Goal: Information Seeking & Learning: Learn about a topic

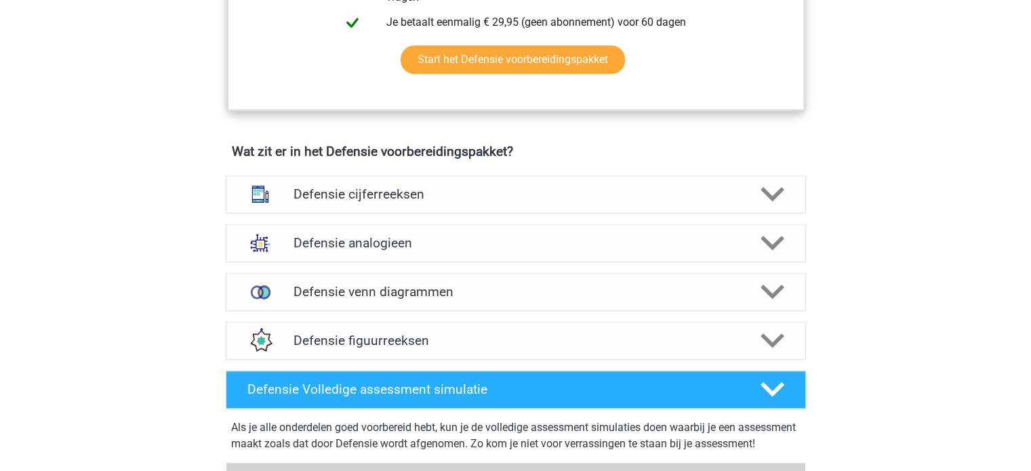
scroll to position [892, 0]
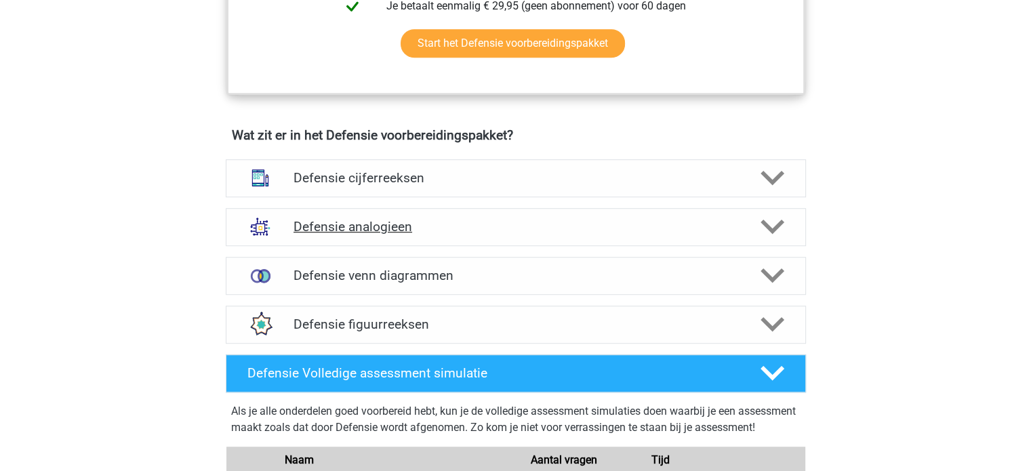
click at [426, 232] on h4 "Defensie analogieen" at bounding box center [516, 227] width 444 height 16
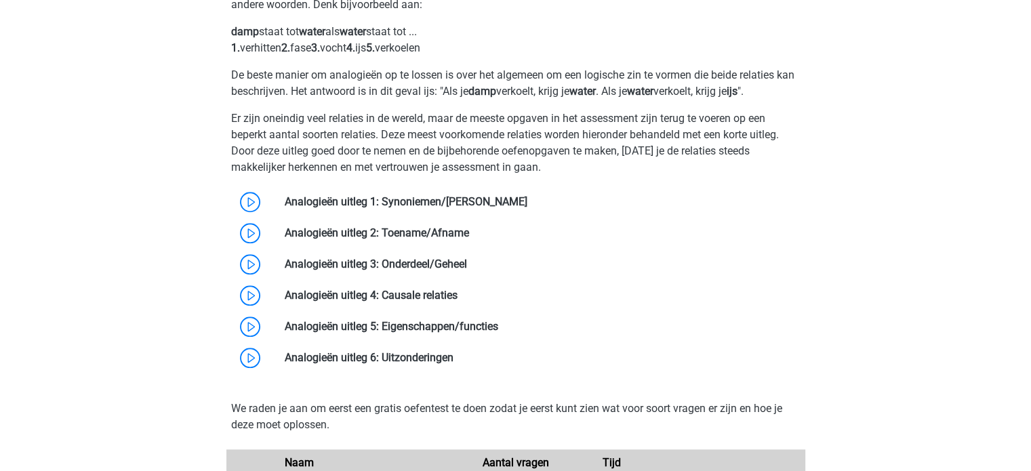
scroll to position [1170, 0]
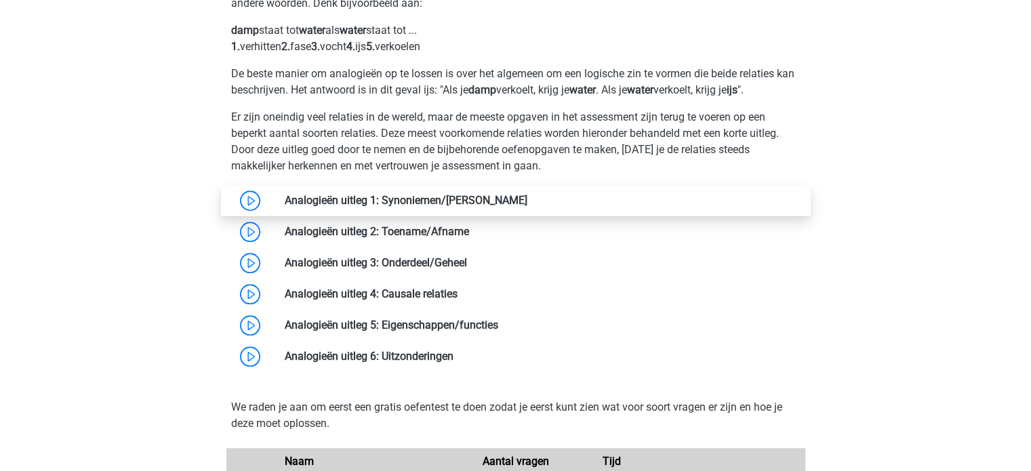
click at [527, 207] on link at bounding box center [527, 200] width 0 height 13
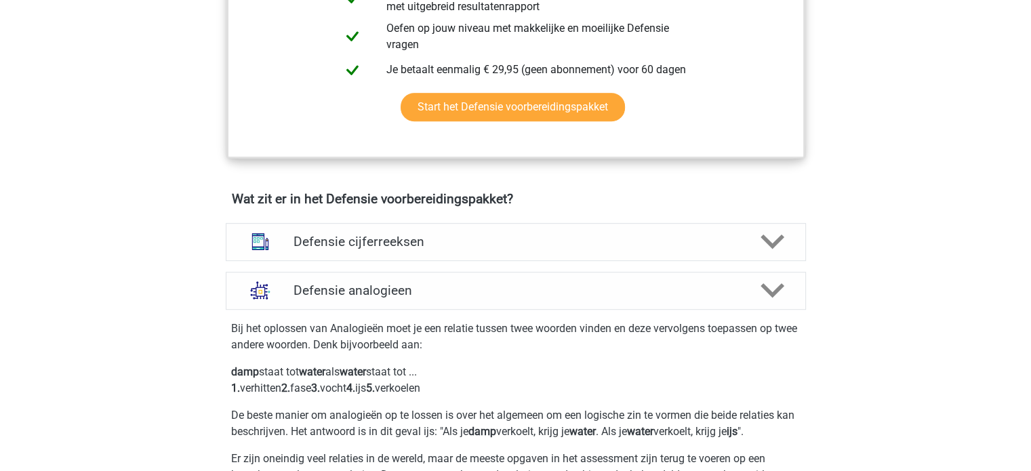
scroll to position [1032, 0]
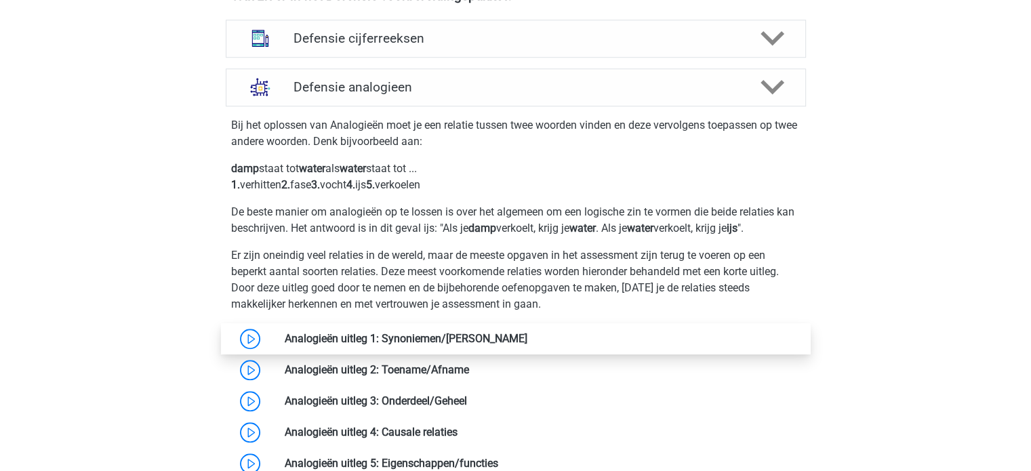
click at [527, 345] on link at bounding box center [527, 338] width 0 height 13
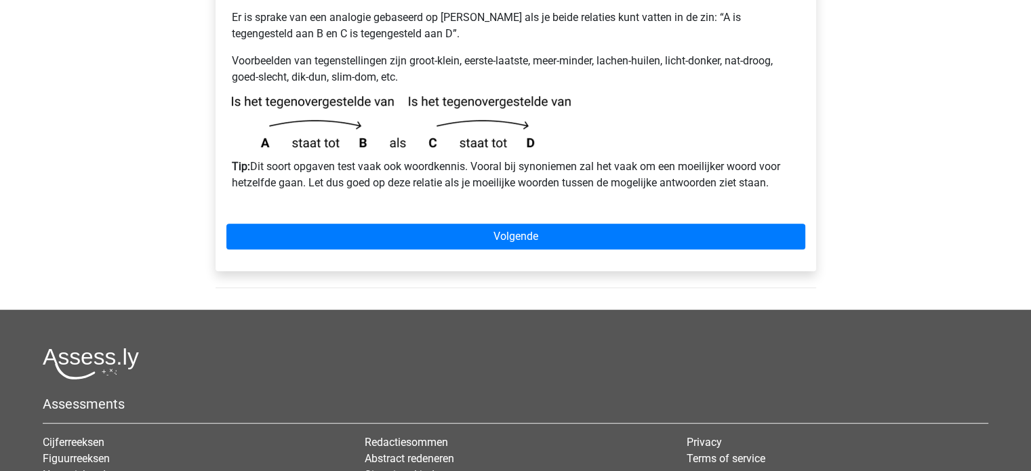
scroll to position [430, 0]
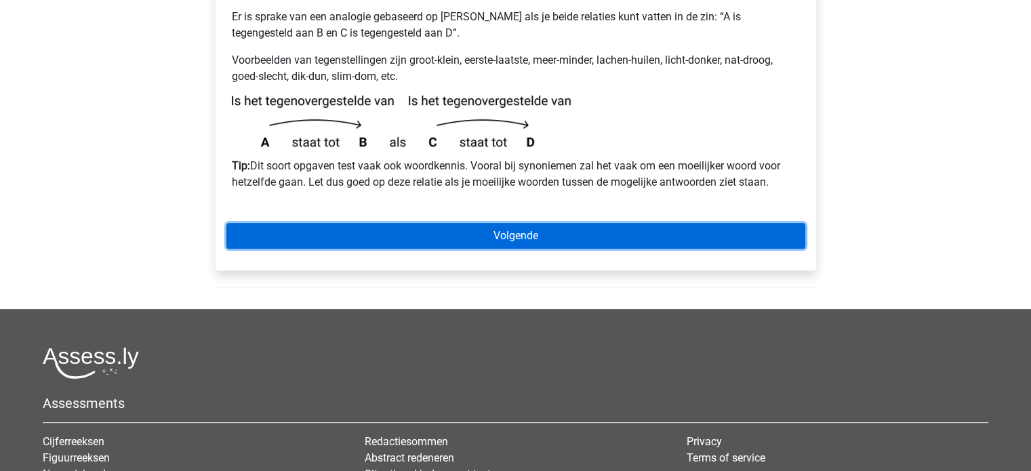
click at [469, 223] on link "Volgende" at bounding box center [515, 236] width 579 height 26
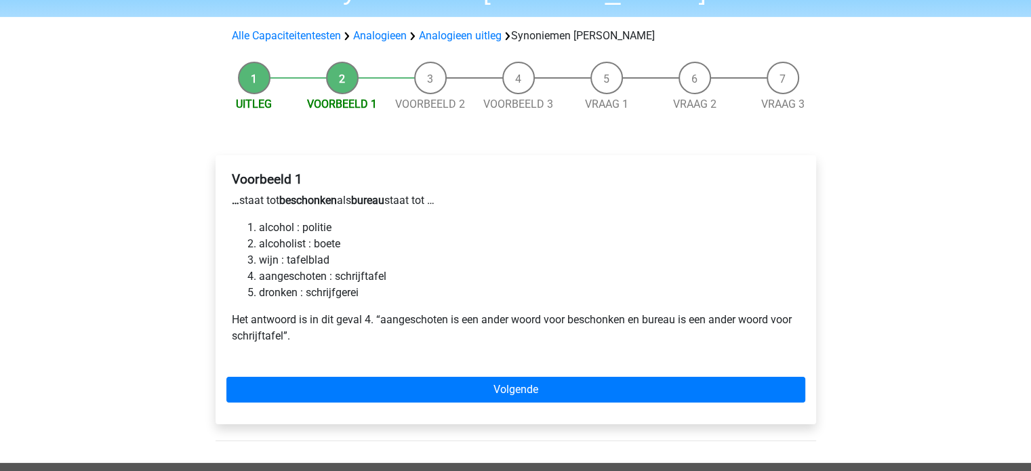
scroll to position [111, 0]
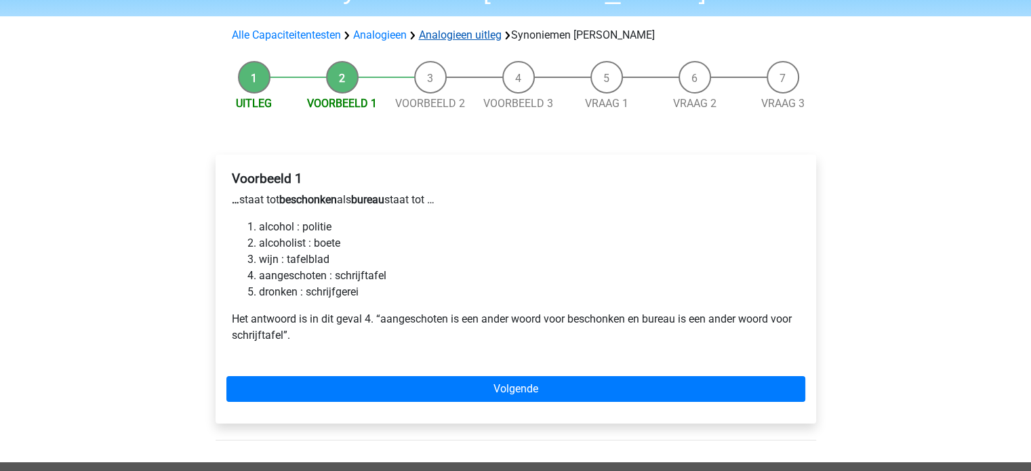
click at [468, 28] on link "Analogieen uitleg" at bounding box center [460, 34] width 83 height 13
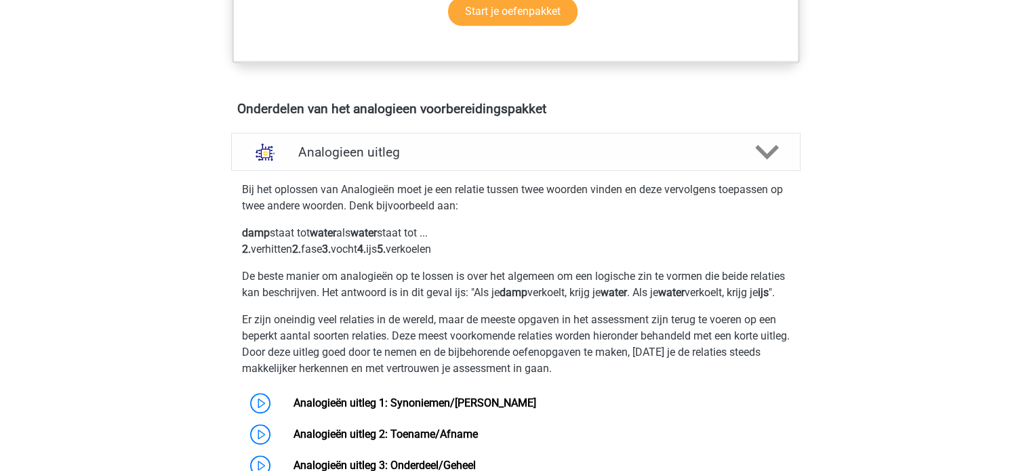
scroll to position [694, 0]
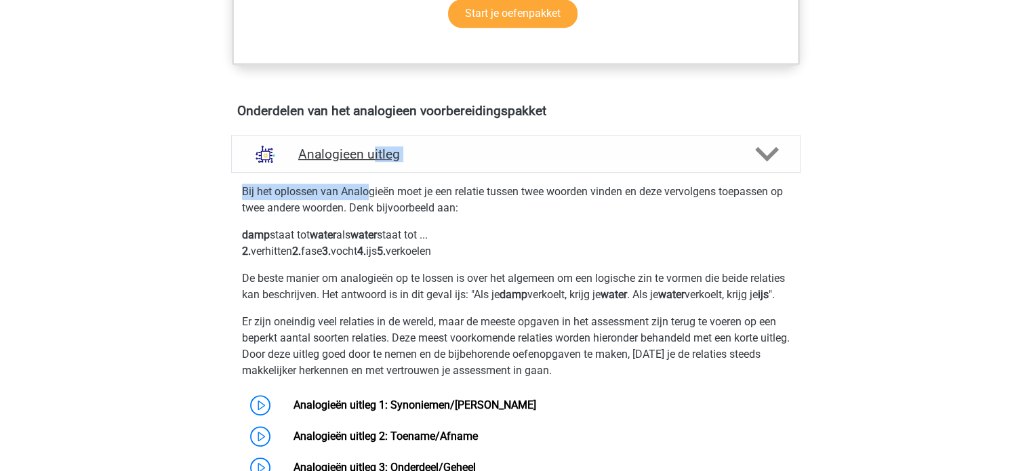
drag, startPoint x: 365, startPoint y: 172, endPoint x: 371, endPoint y: 165, distance: 9.6
click at [371, 165] on div "Analogieen uitleg Bij het oplossen van Analogieën moet je een relatie tussen tw…" at bounding box center [516, 361] width 601 height 453
click at [371, 165] on div "Analogieen uitleg" at bounding box center [515, 154] width 569 height 38
click at [438, 164] on div "Analogieen uitleg" at bounding box center [515, 154] width 569 height 38
click at [758, 155] on icon at bounding box center [767, 154] width 24 height 24
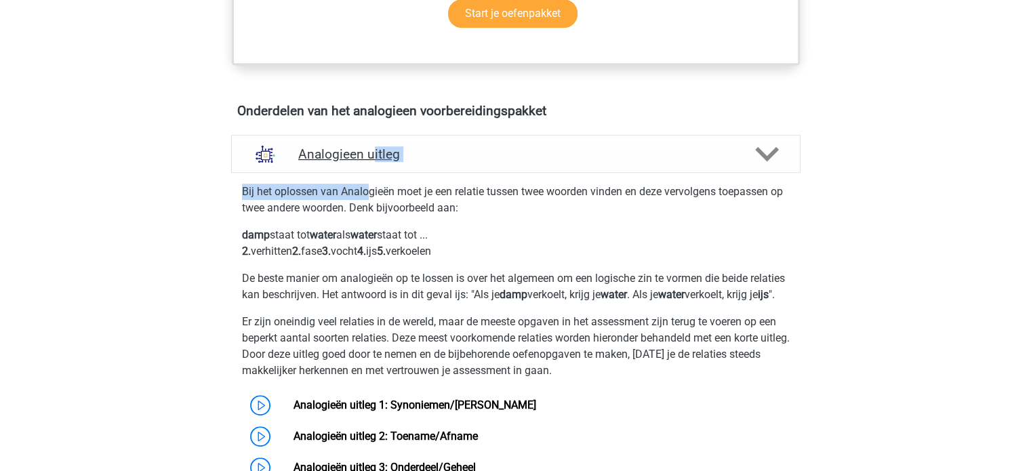
click at [758, 155] on icon at bounding box center [767, 154] width 24 height 24
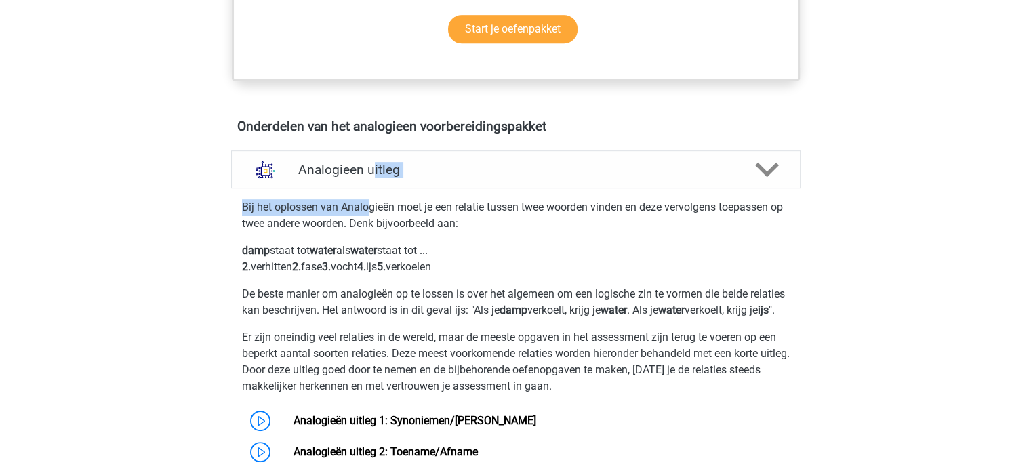
scroll to position [689, 0]
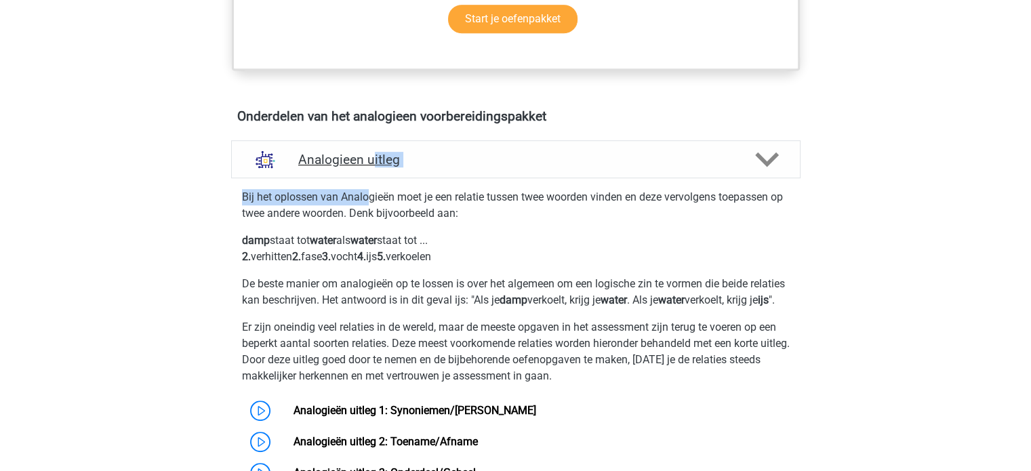
click at [771, 152] on icon at bounding box center [767, 160] width 24 height 24
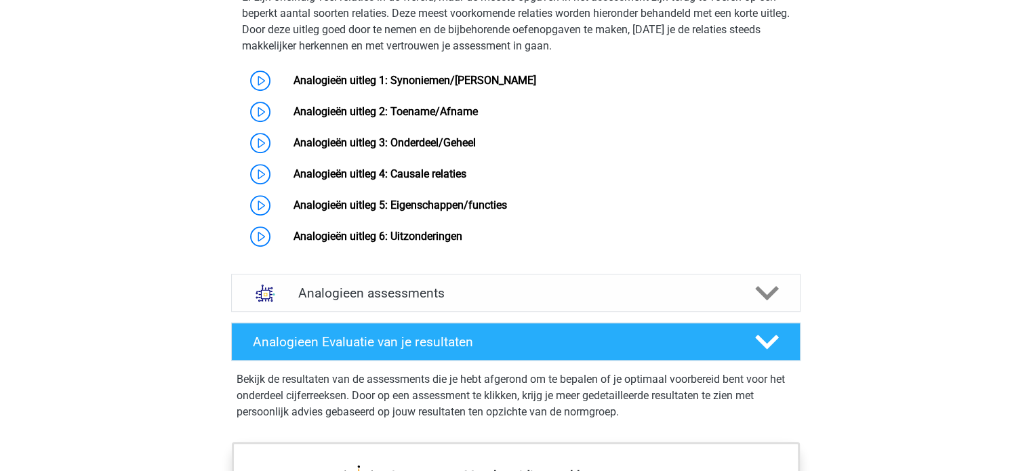
scroll to position [1013, 0]
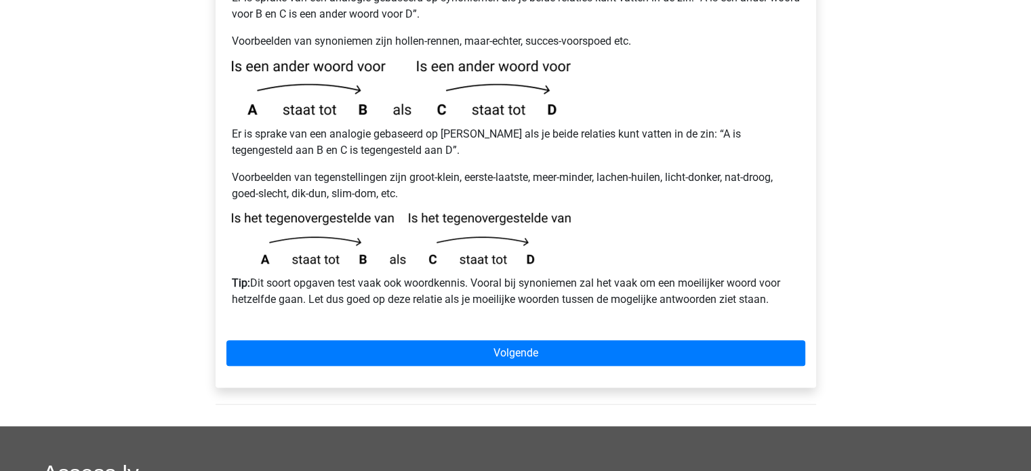
scroll to position [316, 0]
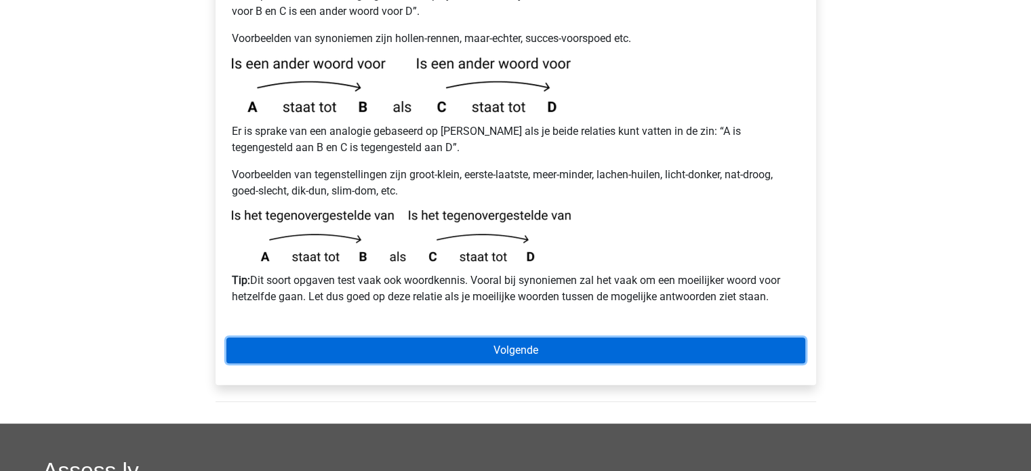
click at [386, 338] on link "Volgende" at bounding box center [515, 351] width 579 height 26
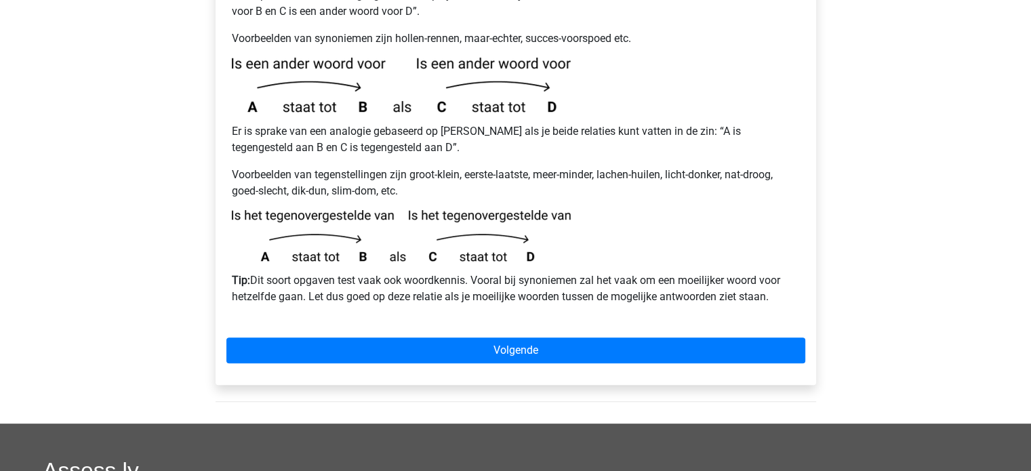
scroll to position [0, 0]
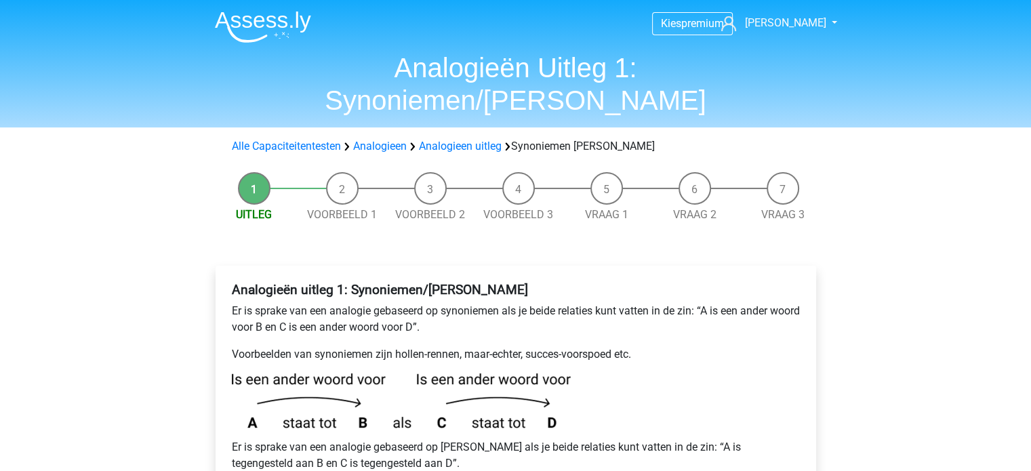
click at [300, 133] on div "Alle Capaciteitentesten Analogieen Analogieen uitleg Synoniemen Antoniemen" at bounding box center [516, 146] width 644 height 27
click at [300, 140] on link "Alle Capaciteitentesten" at bounding box center [286, 146] width 109 height 13
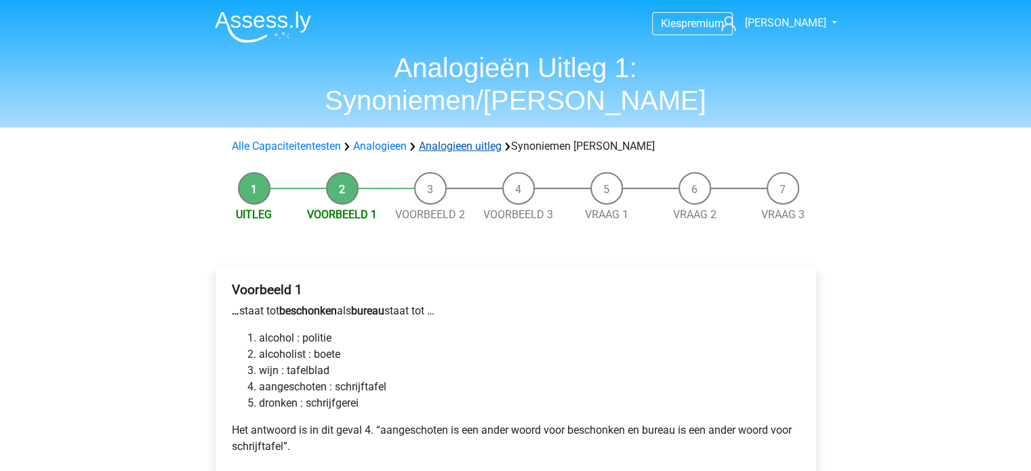
click at [461, 140] on link "Analogieen uitleg" at bounding box center [460, 146] width 83 height 13
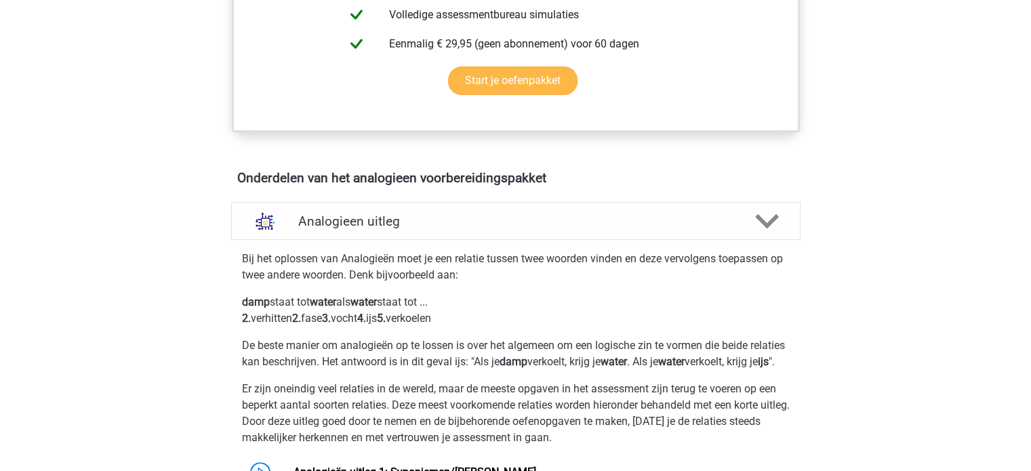
scroll to position [629, 0]
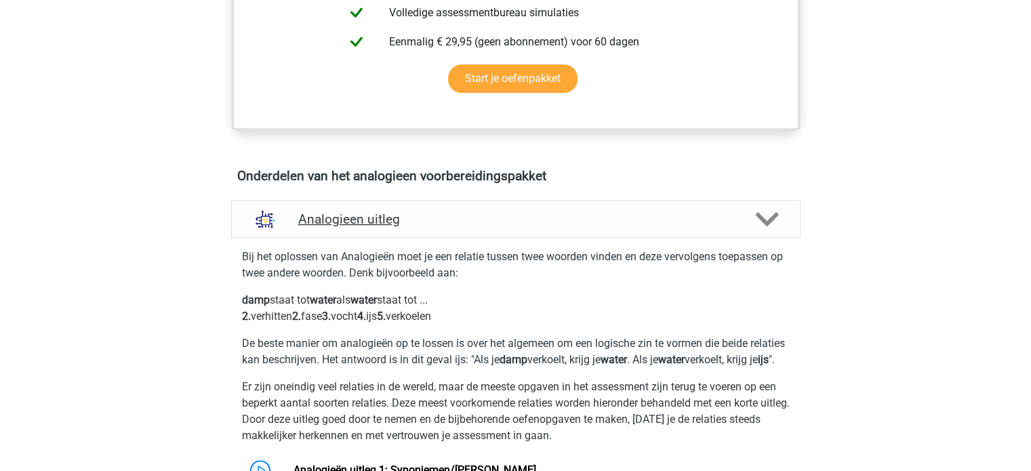
click at [458, 218] on h4 "Analogieen uitleg" at bounding box center [515, 219] width 435 height 16
click at [767, 225] on icon at bounding box center [767, 219] width 24 height 24
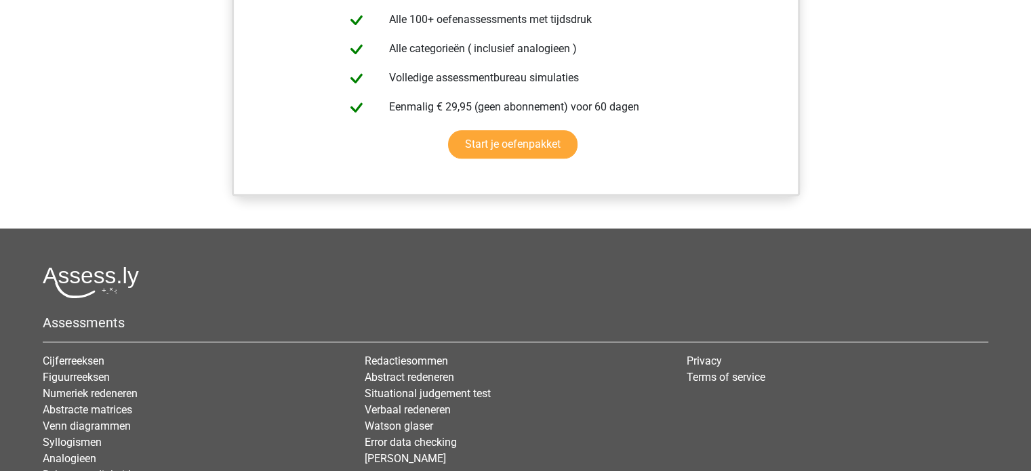
scroll to position [1568, 0]
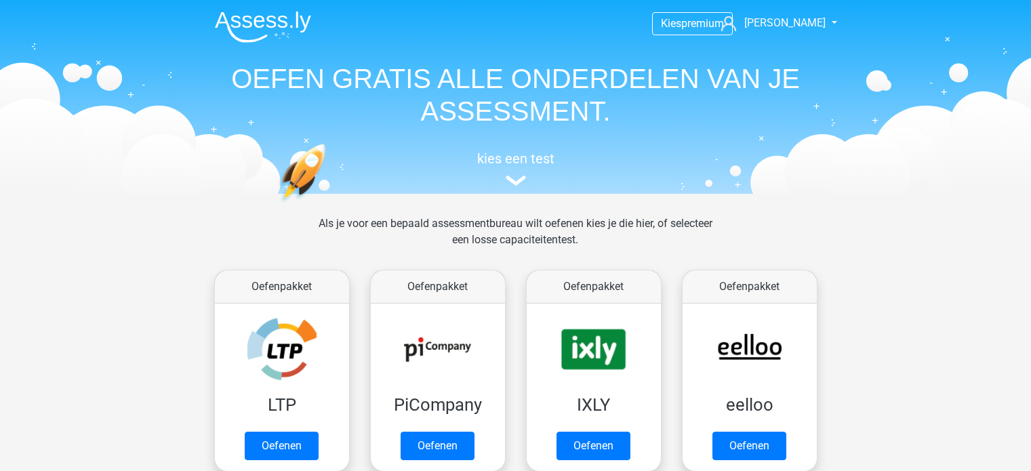
scroll to position [575, 0]
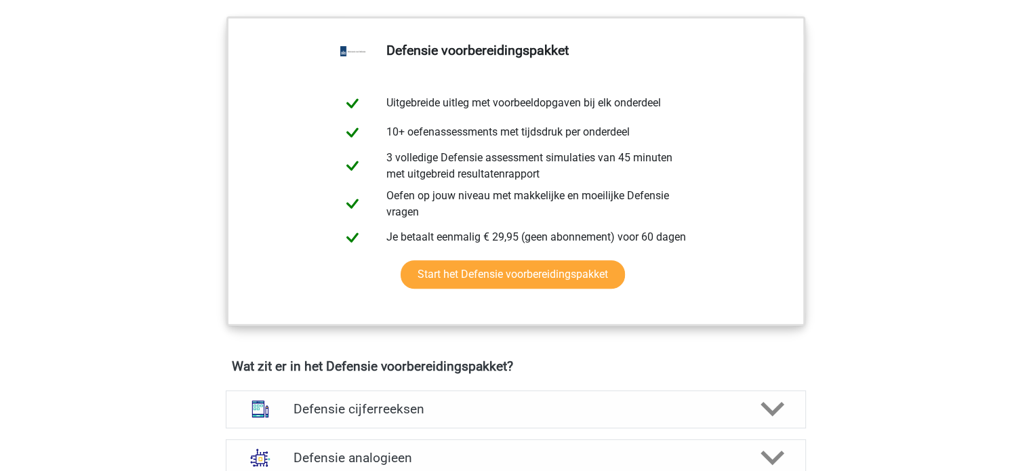
scroll to position [860, 0]
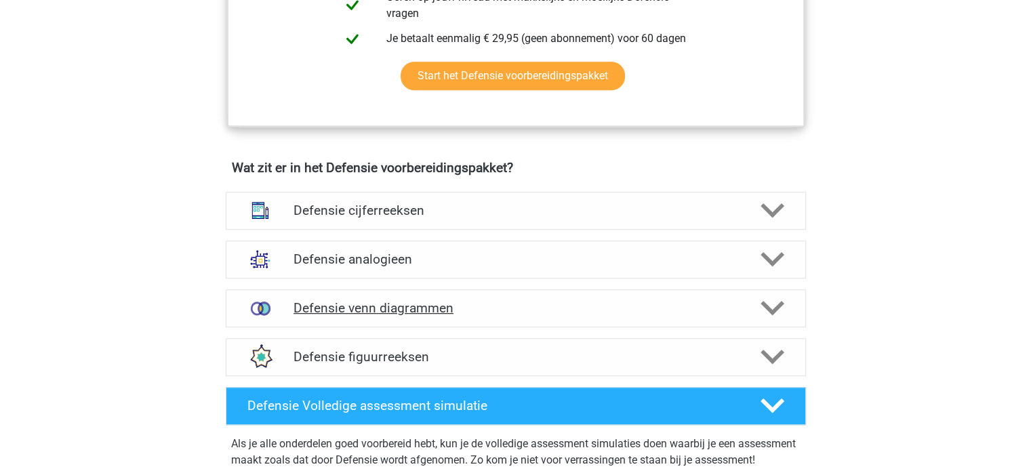
click at [516, 300] on h4 "Defensie venn diagrammen" at bounding box center [516, 308] width 444 height 16
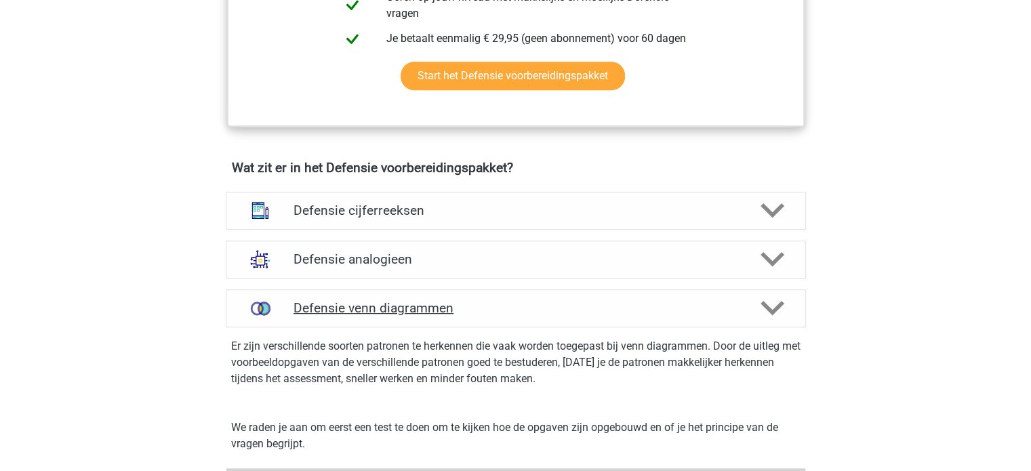
click at [516, 300] on h4 "Defensie venn diagrammen" at bounding box center [516, 308] width 444 height 16
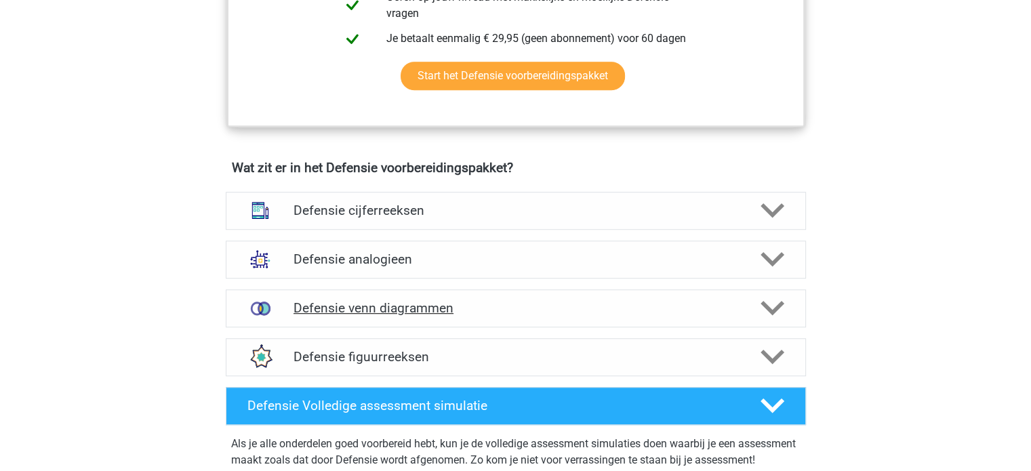
click at [516, 300] on h4 "Defensie venn diagrammen" at bounding box center [516, 308] width 444 height 16
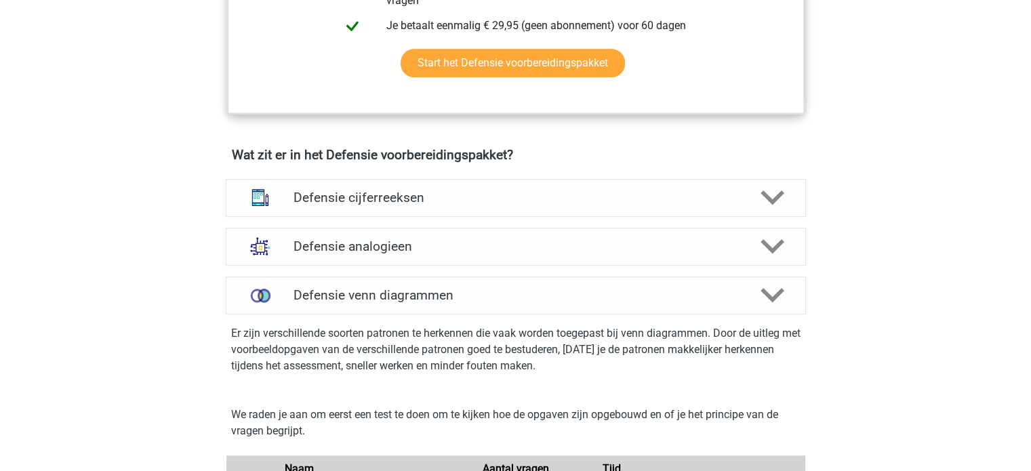
scroll to position [868, 0]
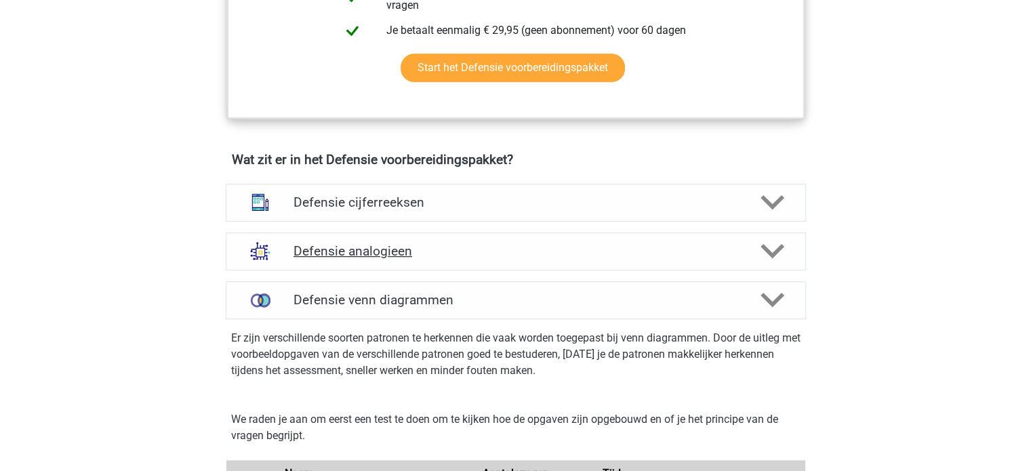
click at [395, 246] on h4 "Defensie analogieen" at bounding box center [516, 251] width 444 height 16
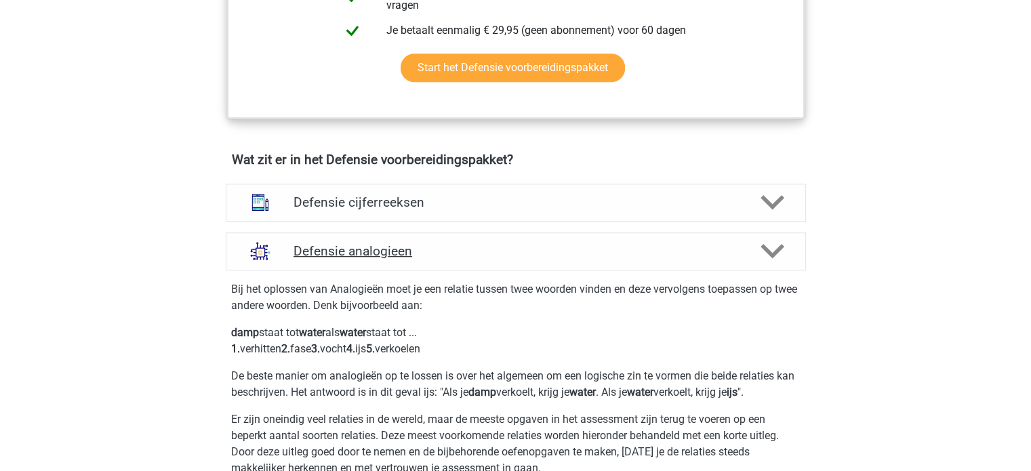
click at [395, 246] on h4 "Defensie analogieen" at bounding box center [516, 251] width 444 height 16
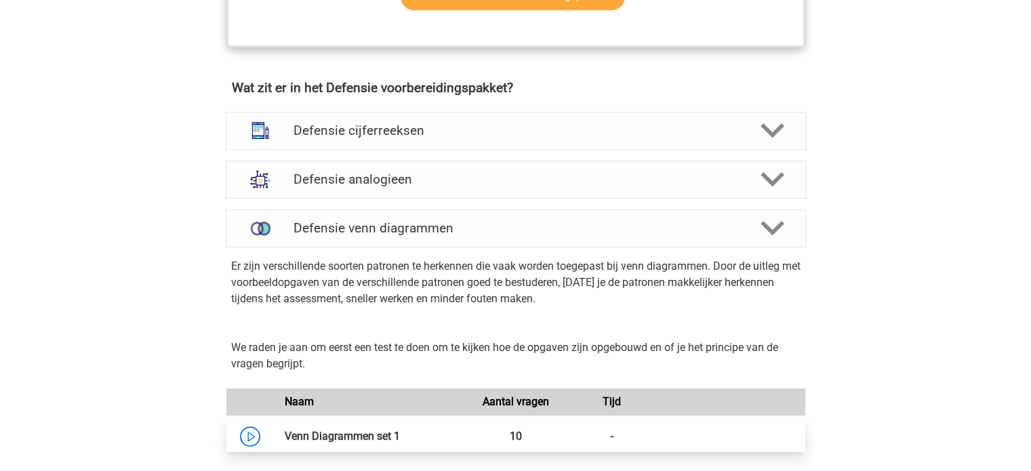
scroll to position [938, 0]
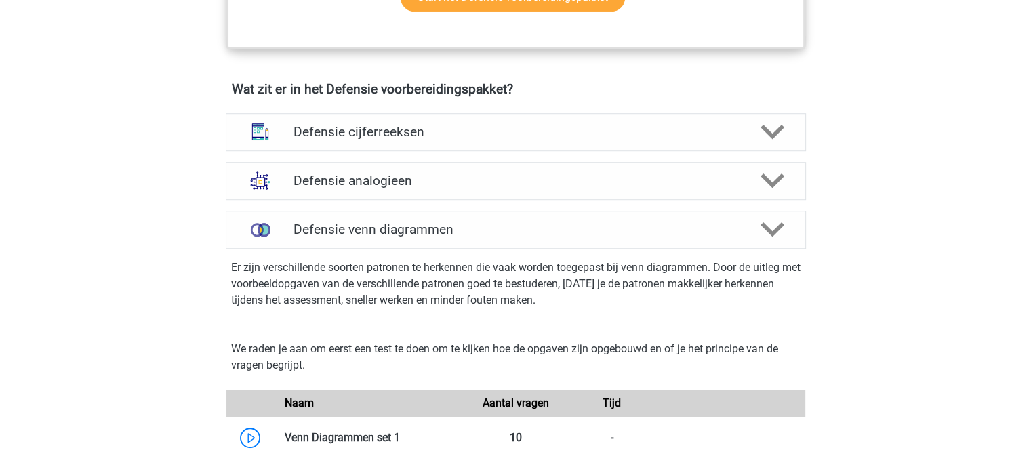
click at [438, 249] on div "Er zijn verschillende soorten patronen te herkennen die vaak worden toegepast b…" at bounding box center [515, 287] width 591 height 76
click at [444, 240] on div "Defensie venn diagrammen" at bounding box center [516, 230] width 580 height 38
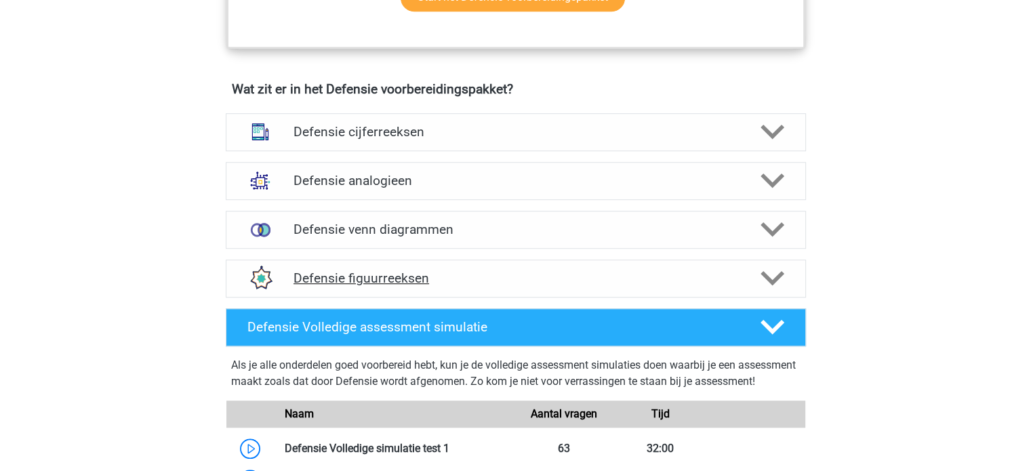
click at [515, 272] on h4 "Defensie figuurreeksen" at bounding box center [516, 278] width 444 height 16
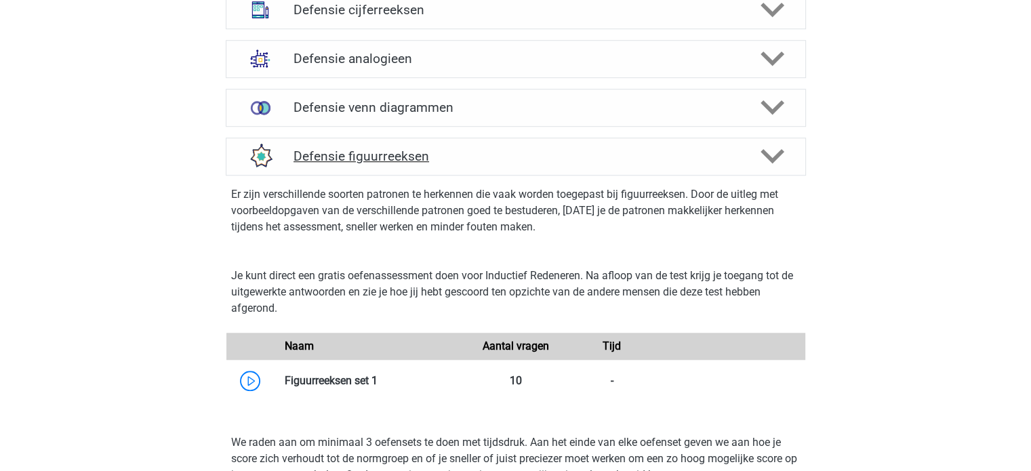
scroll to position [1062, 0]
click at [559, 157] on h4 "Defensie figuurreeksen" at bounding box center [516, 155] width 444 height 16
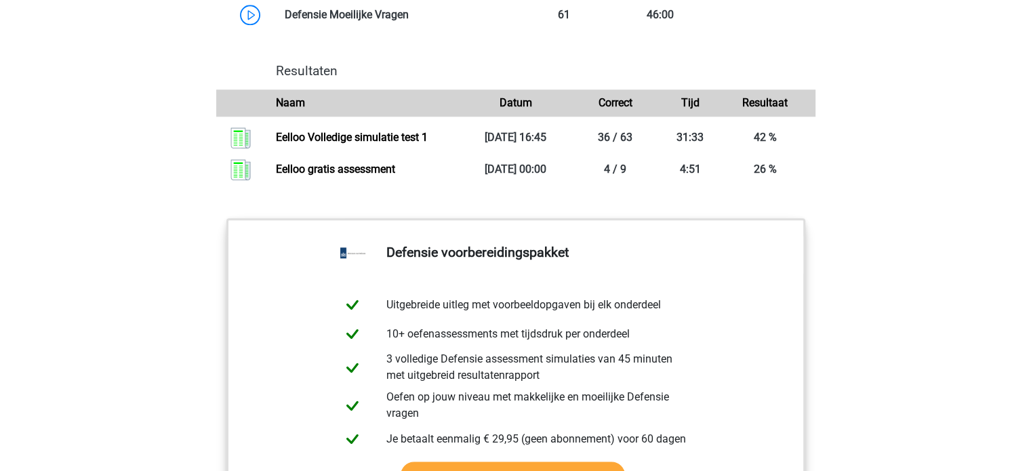
scroll to position [1495, 0]
